Goal: Information Seeking & Learning: Learn about a topic

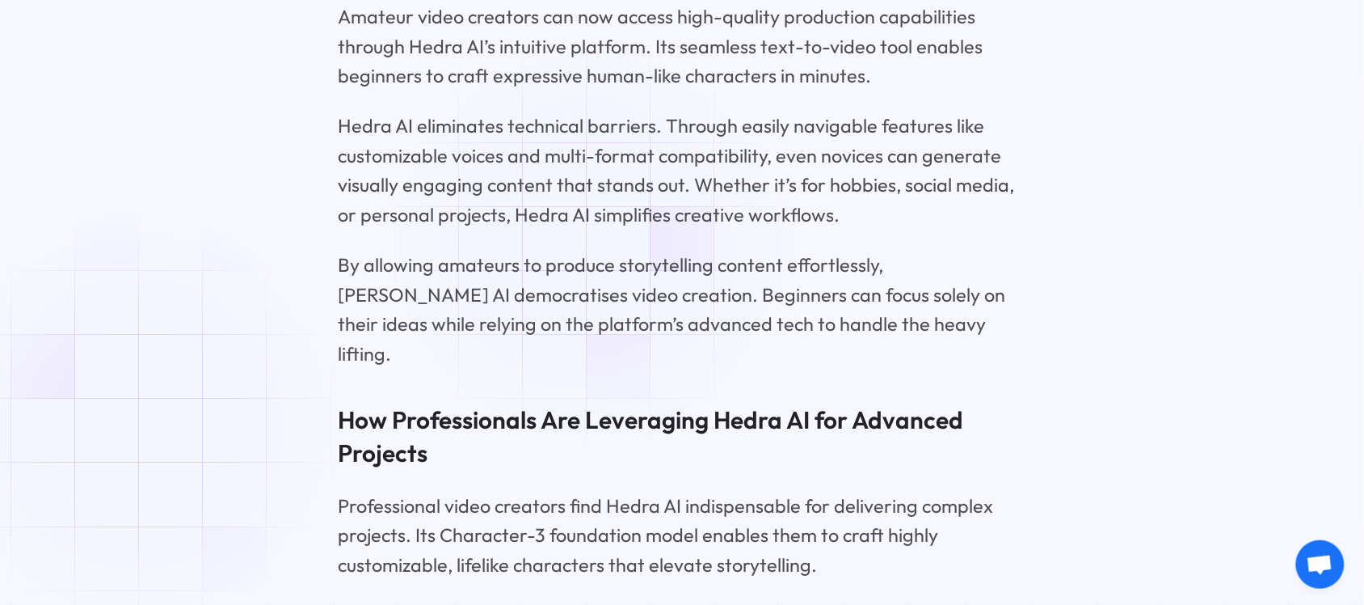
scroll to position [6883, 0]
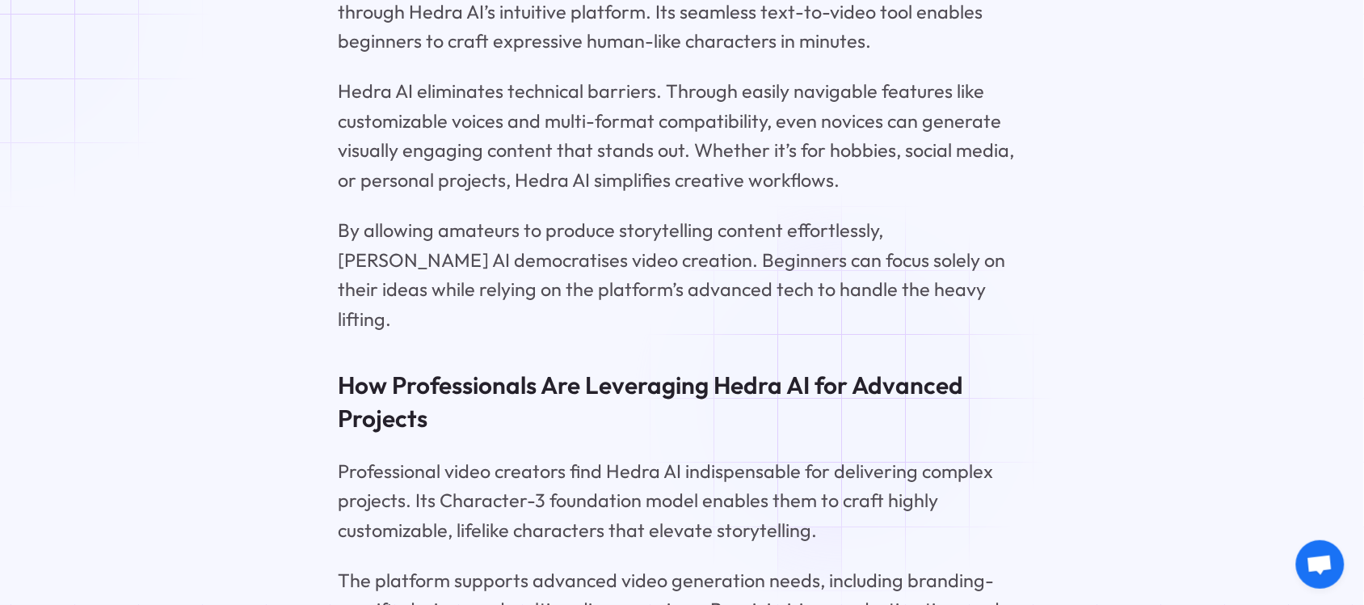
drag, startPoint x: 384, startPoint y: 196, endPoint x: 850, endPoint y: 405, distance: 510.9
copy p "In conclusion, [PERSON_NAME] is revolutionizing the landscape of video creation…"
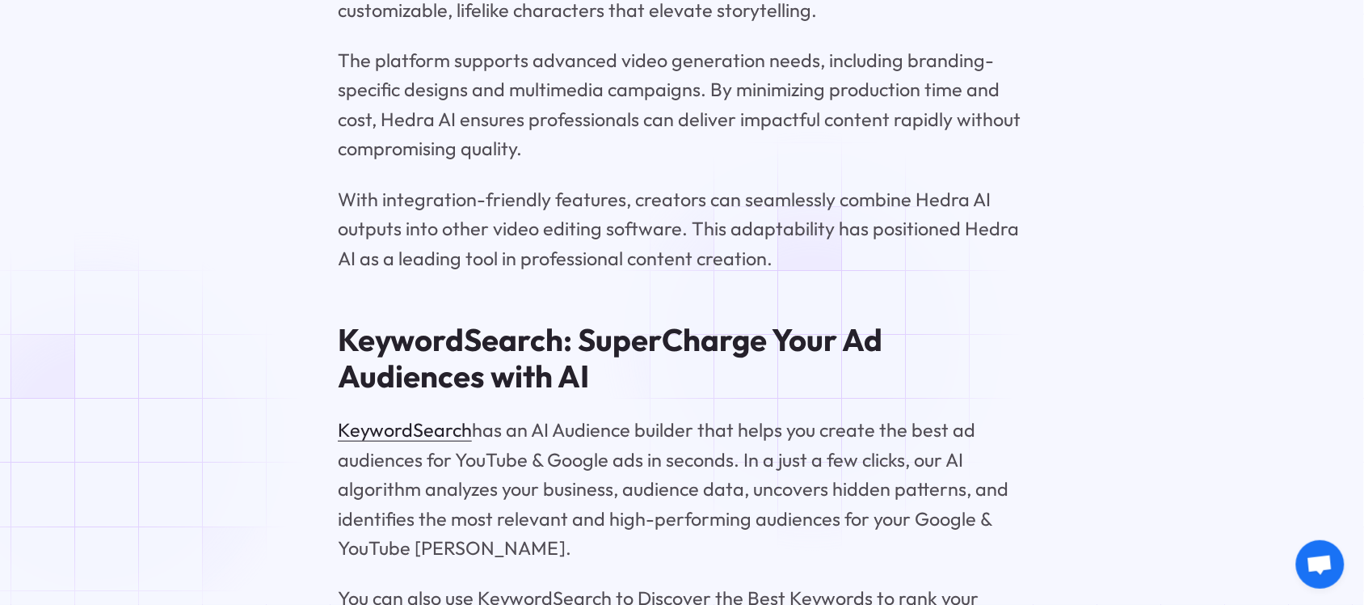
scroll to position [7409, 0]
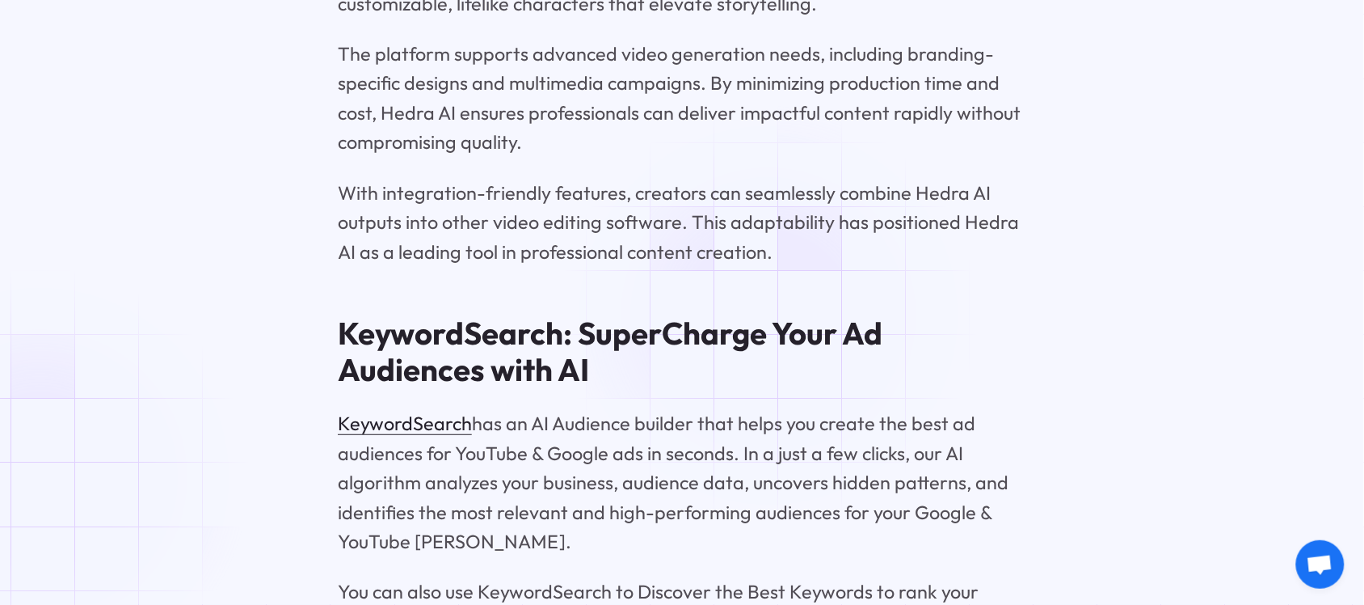
drag, startPoint x: 378, startPoint y: 191, endPoint x: 778, endPoint y: 315, distance: 418.3
copy div "Is Hedra AI Suitable for Beginners? Yes, Hedra AI is ideal for beginners. It fe…"
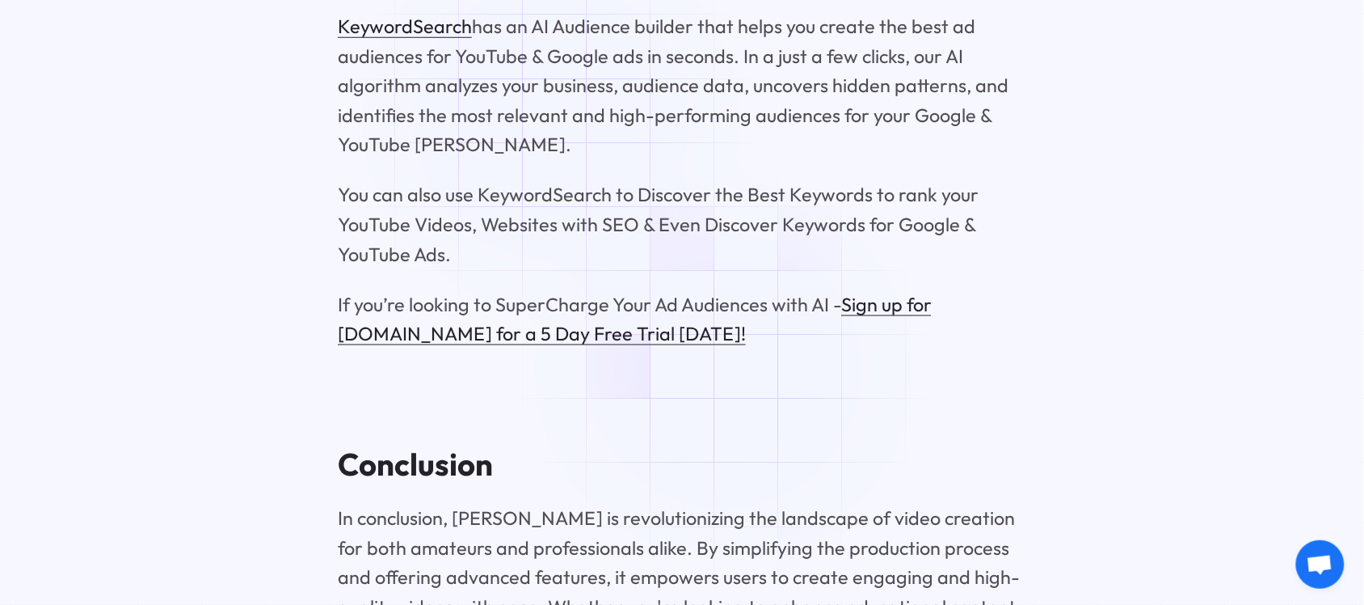
scroll to position [7813, 0]
